Goal: Task Accomplishment & Management: Manage account settings

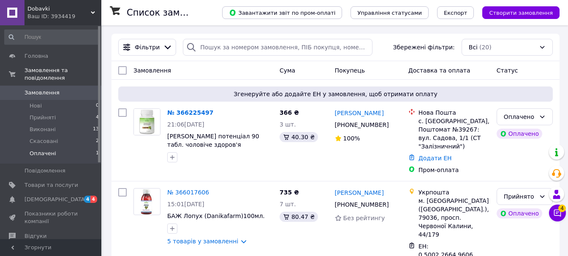
click at [56, 148] on li "Оплачені 1" at bounding box center [52, 156] width 104 height 16
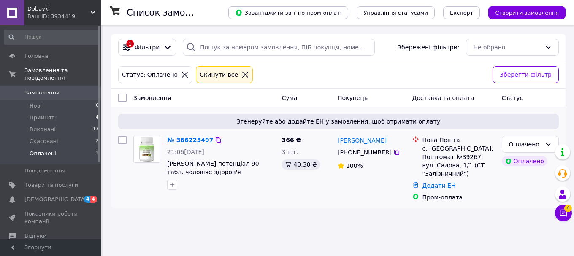
click at [178, 141] on link "№ 366225497" at bounding box center [190, 140] width 46 height 7
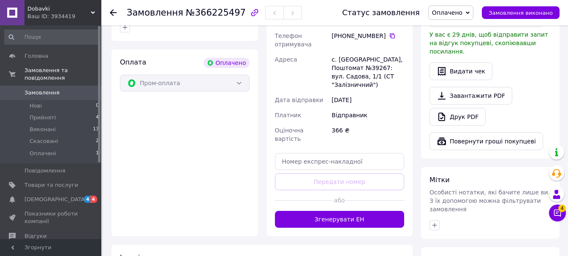
scroll to position [507, 0]
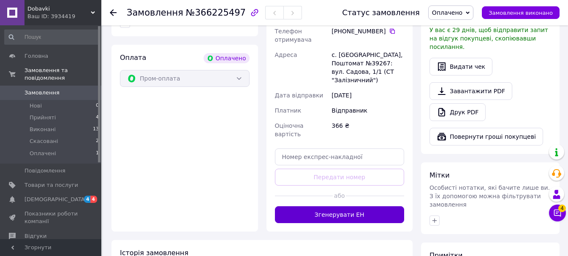
click at [350, 206] on button "Згенерувати ЕН" at bounding box center [340, 214] width 130 height 17
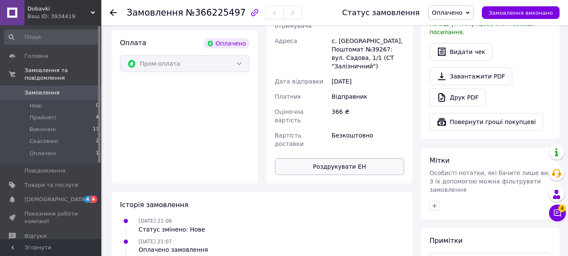
scroll to position [549, 0]
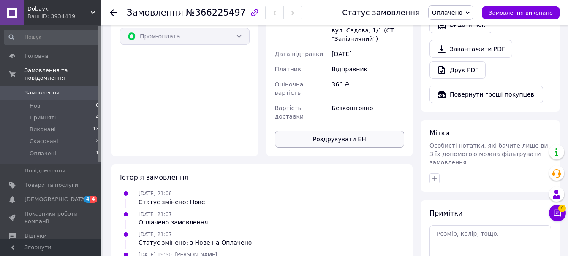
click at [346, 131] on button "Роздрукувати ЕН" at bounding box center [340, 139] width 130 height 17
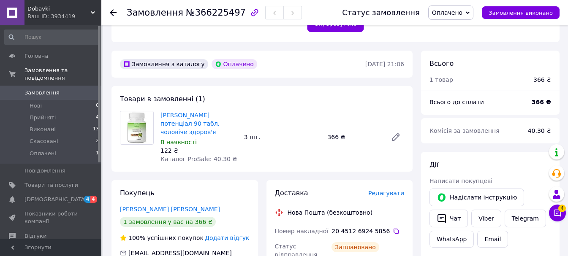
scroll to position [253, 0]
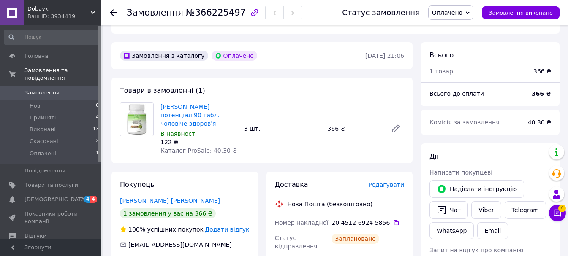
click at [462, 13] on span "Оплачено" at bounding box center [447, 12] width 30 height 7
click at [461, 26] on li "Прийнято" at bounding box center [451, 29] width 44 height 13
click at [41, 114] on span "Прийняті" at bounding box center [43, 118] width 26 height 8
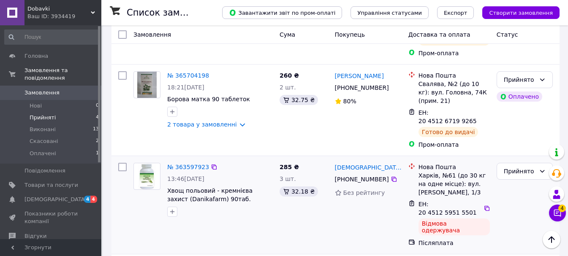
scroll to position [199, 0]
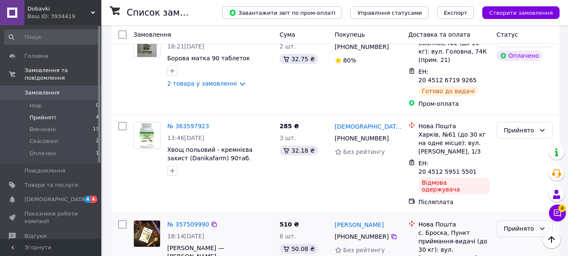
click at [526, 224] on div "Прийнято" at bounding box center [520, 228] width 32 height 9
click at [518, 201] on li "Виконано" at bounding box center [524, 198] width 55 height 15
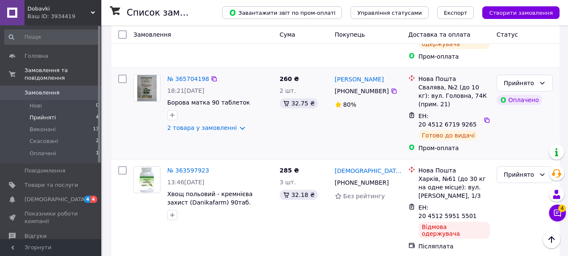
scroll to position [262, 0]
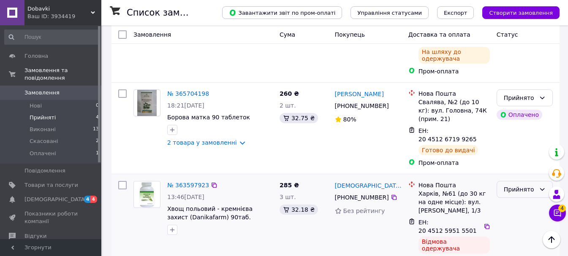
click at [514, 185] on div "Прийнято" at bounding box center [520, 189] width 32 height 9
click at [523, 177] on li "Скасовано" at bounding box center [524, 172] width 55 height 15
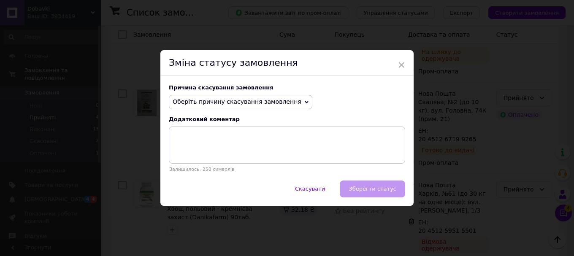
click at [212, 104] on span "Оберіть причину скасування замовлення" at bounding box center [237, 101] width 129 height 7
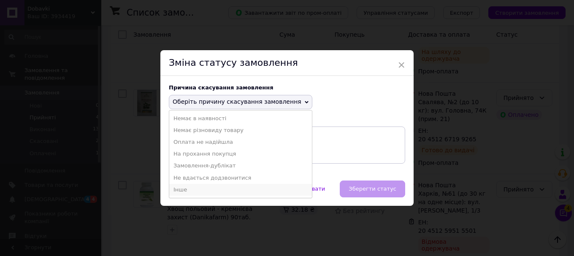
drag, startPoint x: 187, startPoint y: 189, endPoint x: 182, endPoint y: 185, distance: 6.3
click at [187, 189] on li "Інше" at bounding box center [240, 190] width 143 height 12
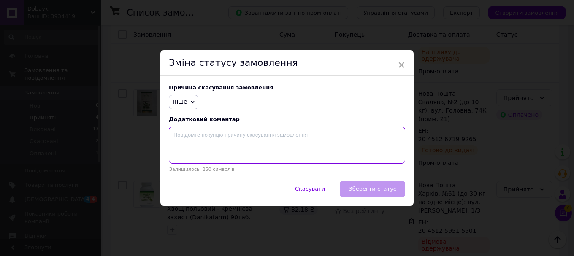
click at [204, 136] on textarea at bounding box center [287, 145] width 236 height 37
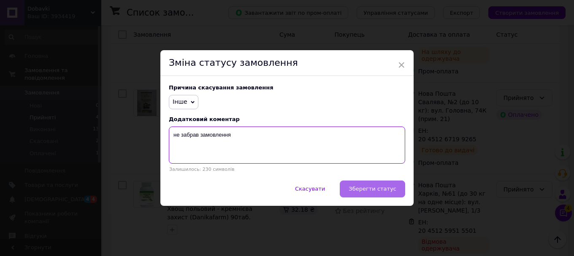
type textarea "не забрав замовлення"
click at [387, 194] on button "Зберегти статус" at bounding box center [372, 189] width 65 height 17
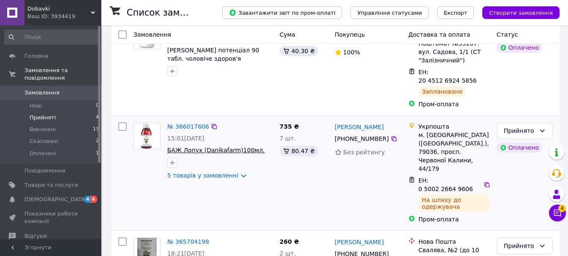
scroll to position [135, 0]
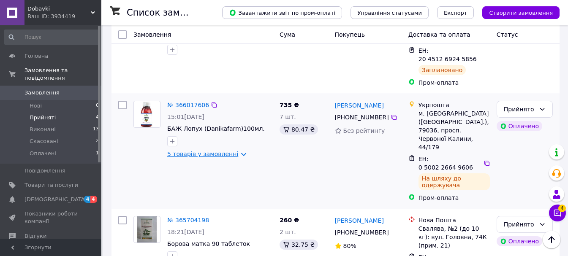
click at [202, 151] on link "5 товарів у замовленні" at bounding box center [202, 154] width 71 height 7
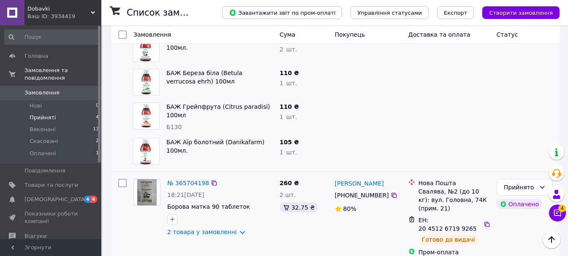
scroll to position [346, 0]
